Goal: Check status: Check status

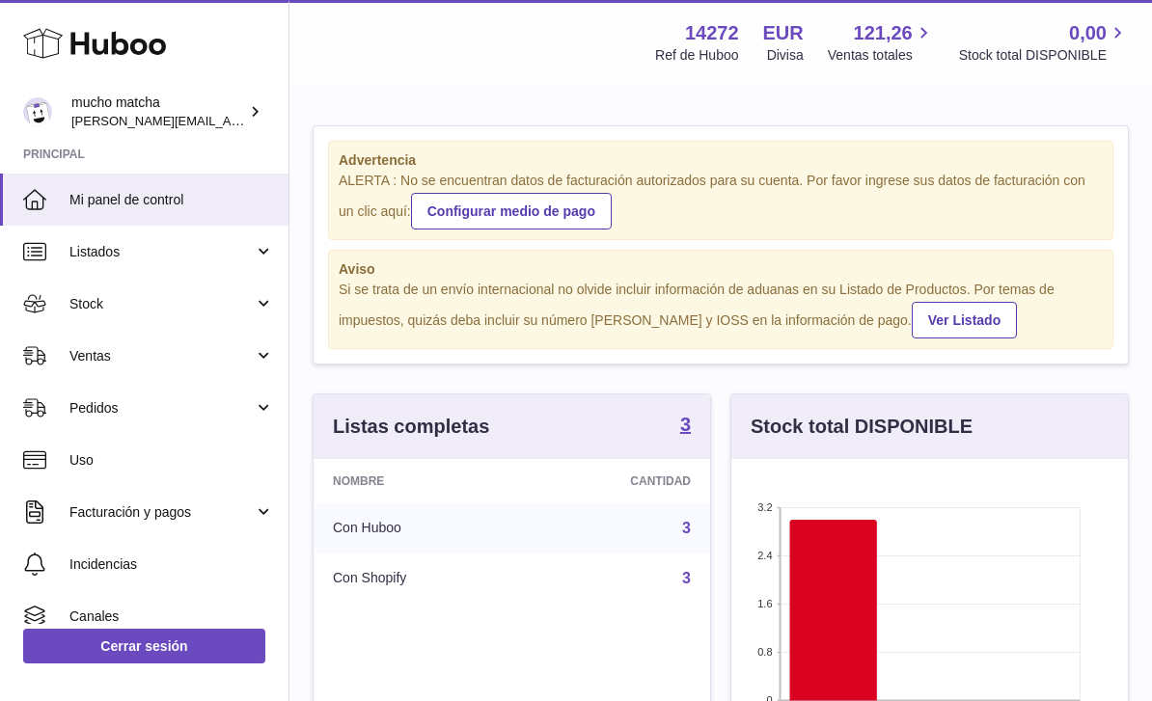
scroll to position [301, 397]
click at [150, 395] on link "Pedidos" at bounding box center [144, 408] width 288 height 52
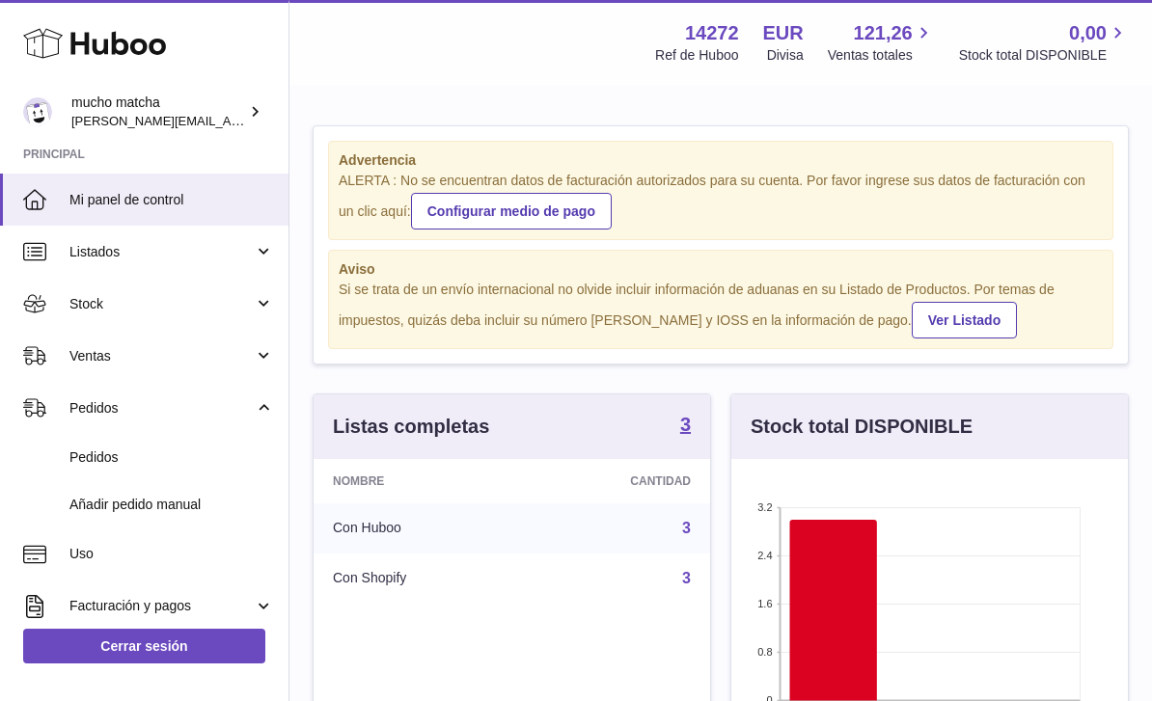
click at [145, 449] on span "Pedidos" at bounding box center [171, 458] width 205 height 18
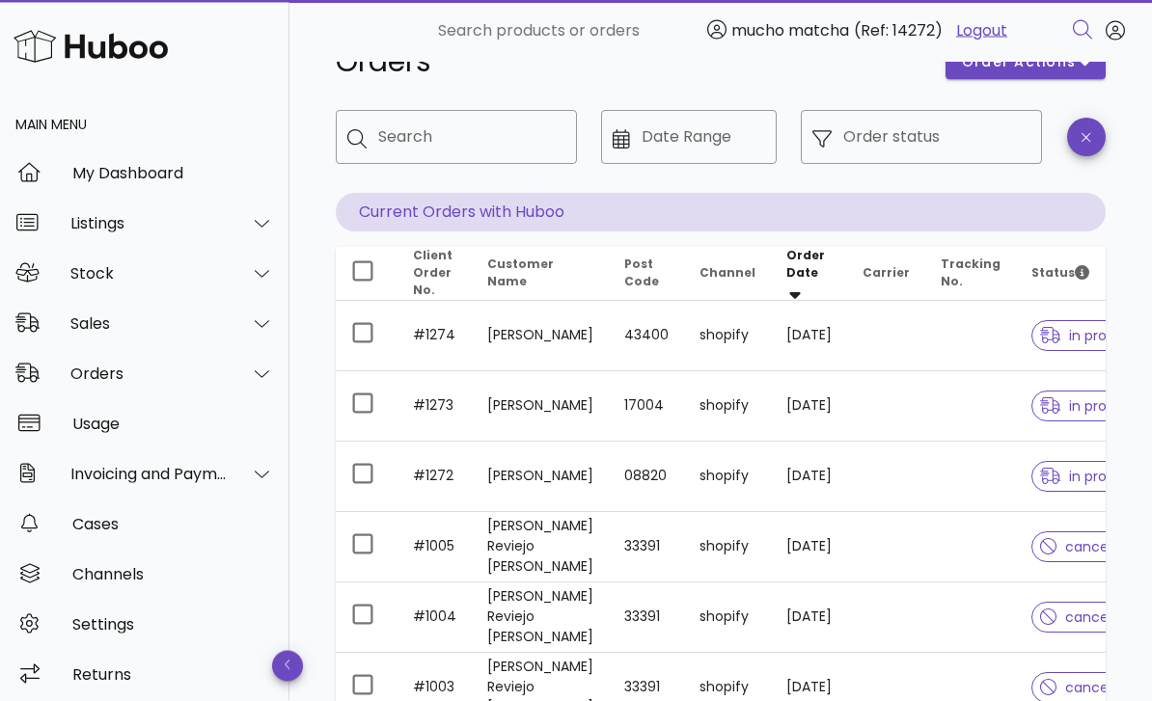
scroll to position [58, 0]
click at [945, 478] on td at bounding box center [970, 479] width 91 height 70
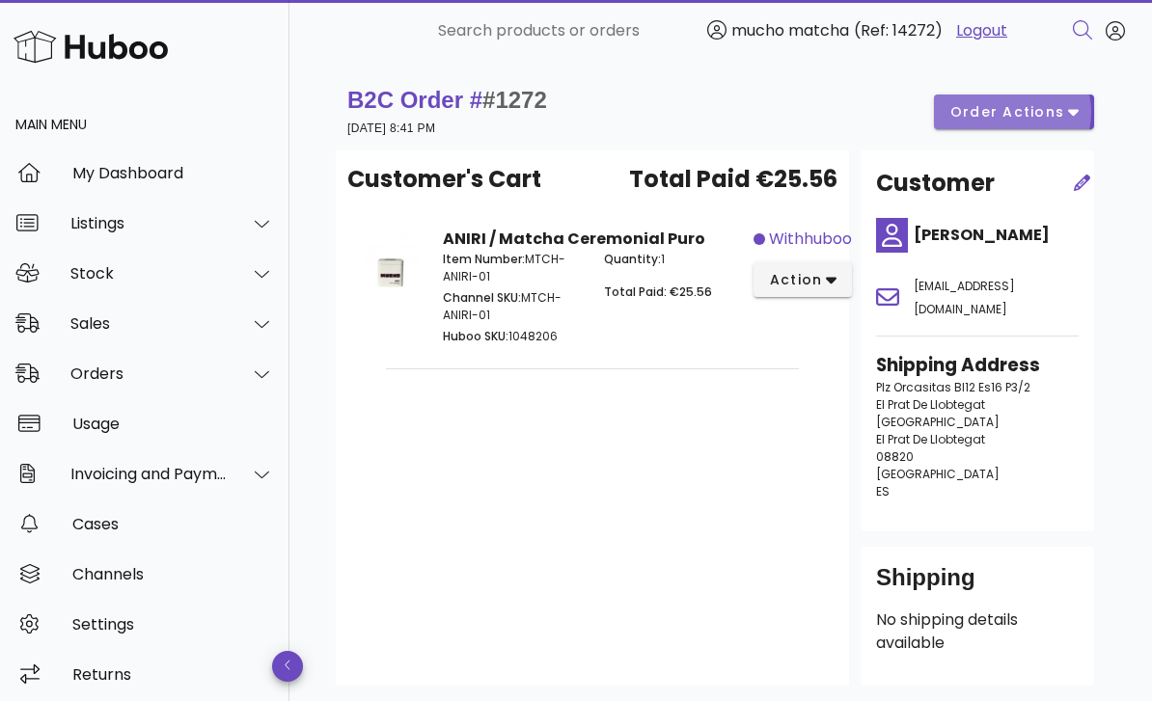
click at [1078, 113] on icon "button" at bounding box center [1073, 111] width 11 height 17
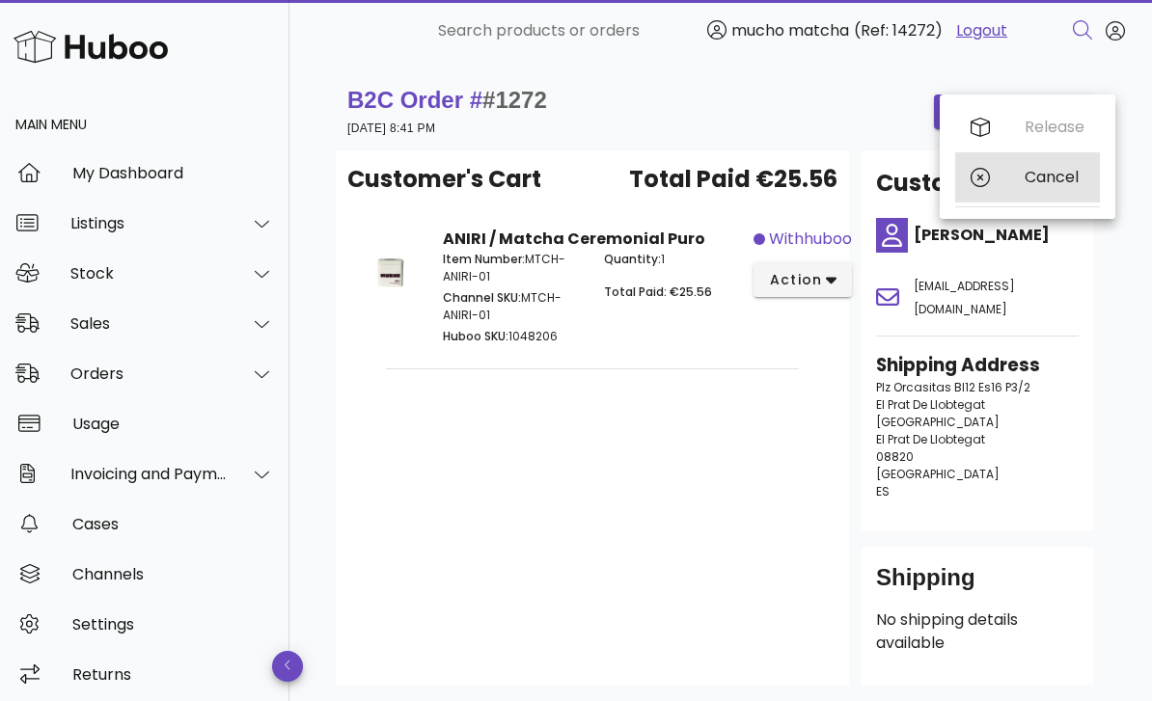
click at [1074, 178] on div "Cancel" at bounding box center [1055, 177] width 60 height 18
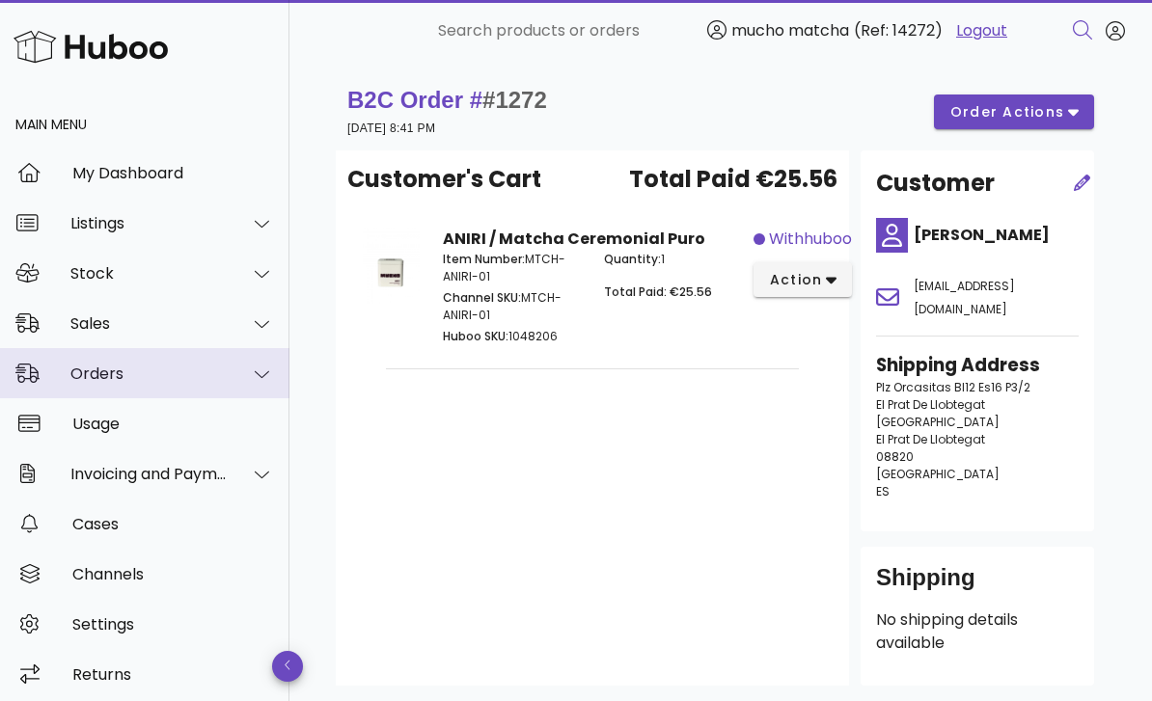
click at [271, 350] on div at bounding box center [251, 374] width 46 height 48
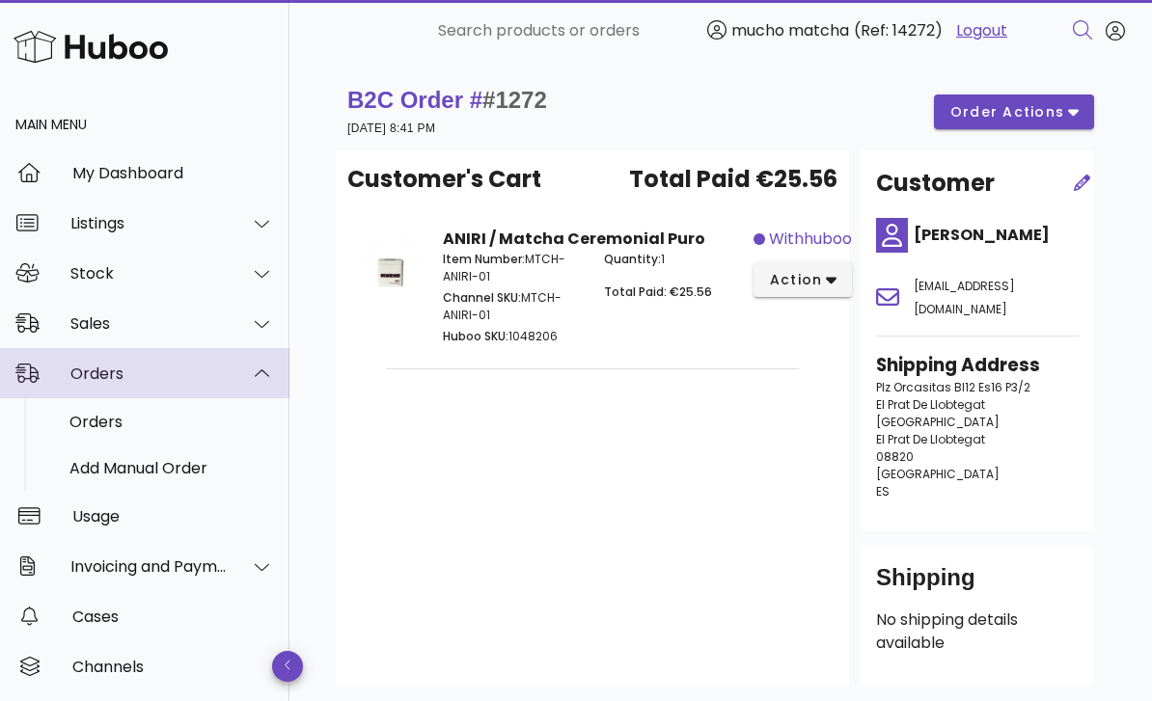
click at [277, 348] on div "Orders" at bounding box center [144, 373] width 289 height 50
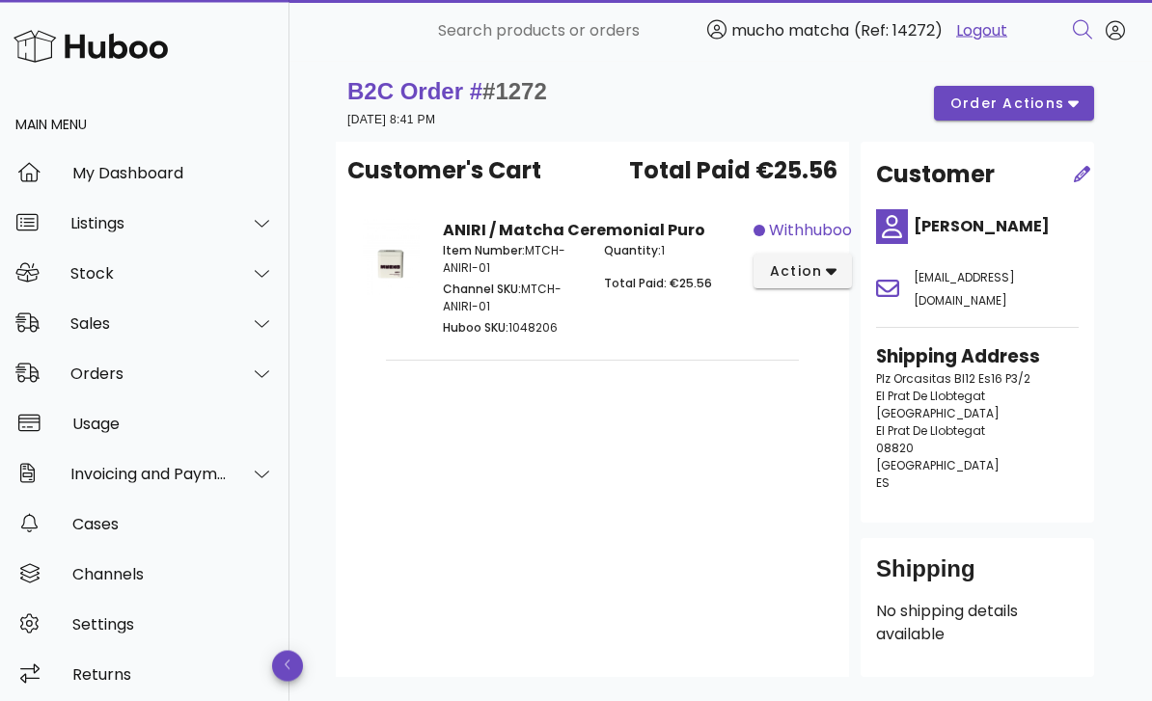
scroll to position [56, 0]
